Goal: Check status: Check status

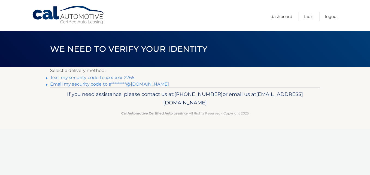
click at [116, 78] on link "Text my security code to xxx-xxx-2265" at bounding box center [92, 77] width 84 height 5
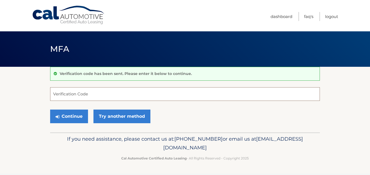
click at [118, 100] on input "Verification Code" at bounding box center [185, 94] width 270 height 14
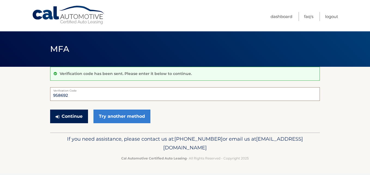
type input "958692"
click at [76, 117] on button "Continue" at bounding box center [69, 117] width 38 height 14
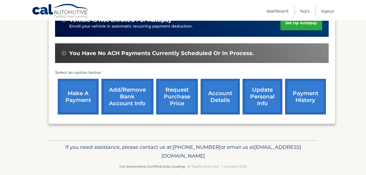
scroll to position [155, 0]
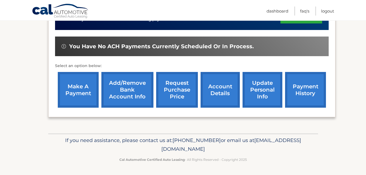
click at [69, 85] on link "make a payment" at bounding box center [78, 90] width 41 height 36
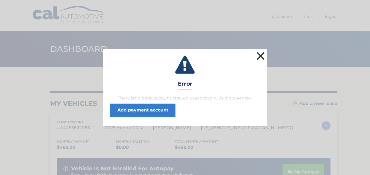
click at [258, 57] on button "×" at bounding box center [260, 55] width 11 height 11
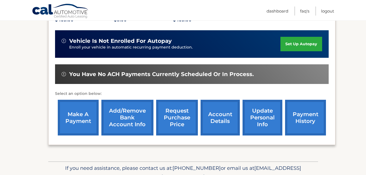
scroll to position [155, 0]
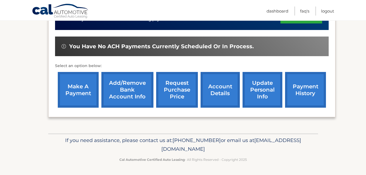
click at [228, 92] on link "account details" at bounding box center [220, 90] width 39 height 36
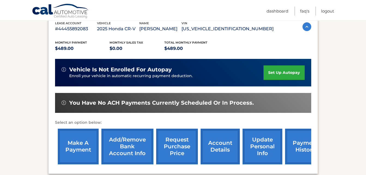
scroll to position [54, 0]
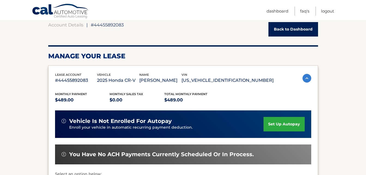
click at [308, 79] on img at bounding box center [306, 78] width 9 height 9
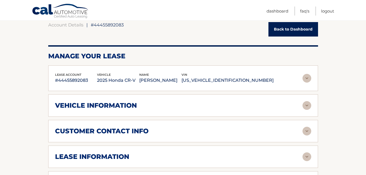
click at [308, 79] on img at bounding box center [306, 78] width 9 height 9
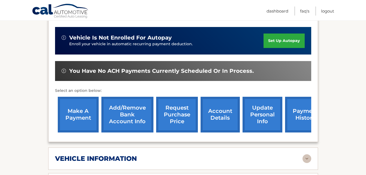
scroll to position [163, 0]
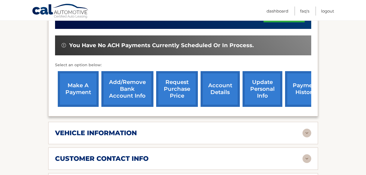
click at [300, 93] on link "payment history" at bounding box center [305, 89] width 41 height 36
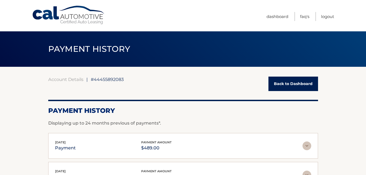
click at [295, 84] on link "Back to Dashboard" at bounding box center [293, 84] width 50 height 14
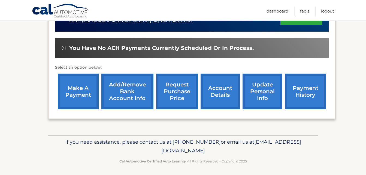
scroll to position [155, 0]
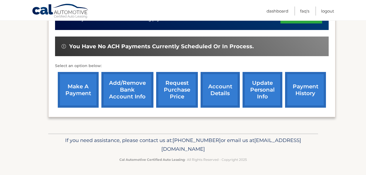
click at [214, 91] on link "account details" at bounding box center [220, 90] width 39 height 36
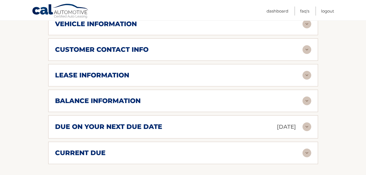
scroll to position [300, 0]
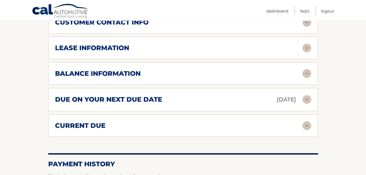
click at [308, 46] on img at bounding box center [306, 48] width 9 height 9
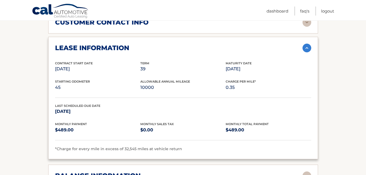
click at [308, 46] on img at bounding box center [306, 48] width 9 height 9
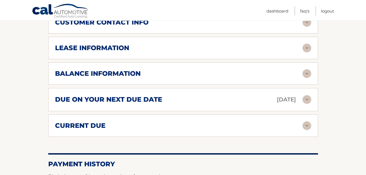
click at [306, 100] on img at bounding box center [306, 99] width 9 height 9
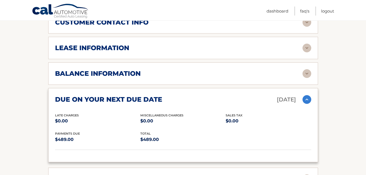
click at [306, 99] on img at bounding box center [306, 99] width 9 height 9
